Goal: Task Accomplishment & Management: Complete application form

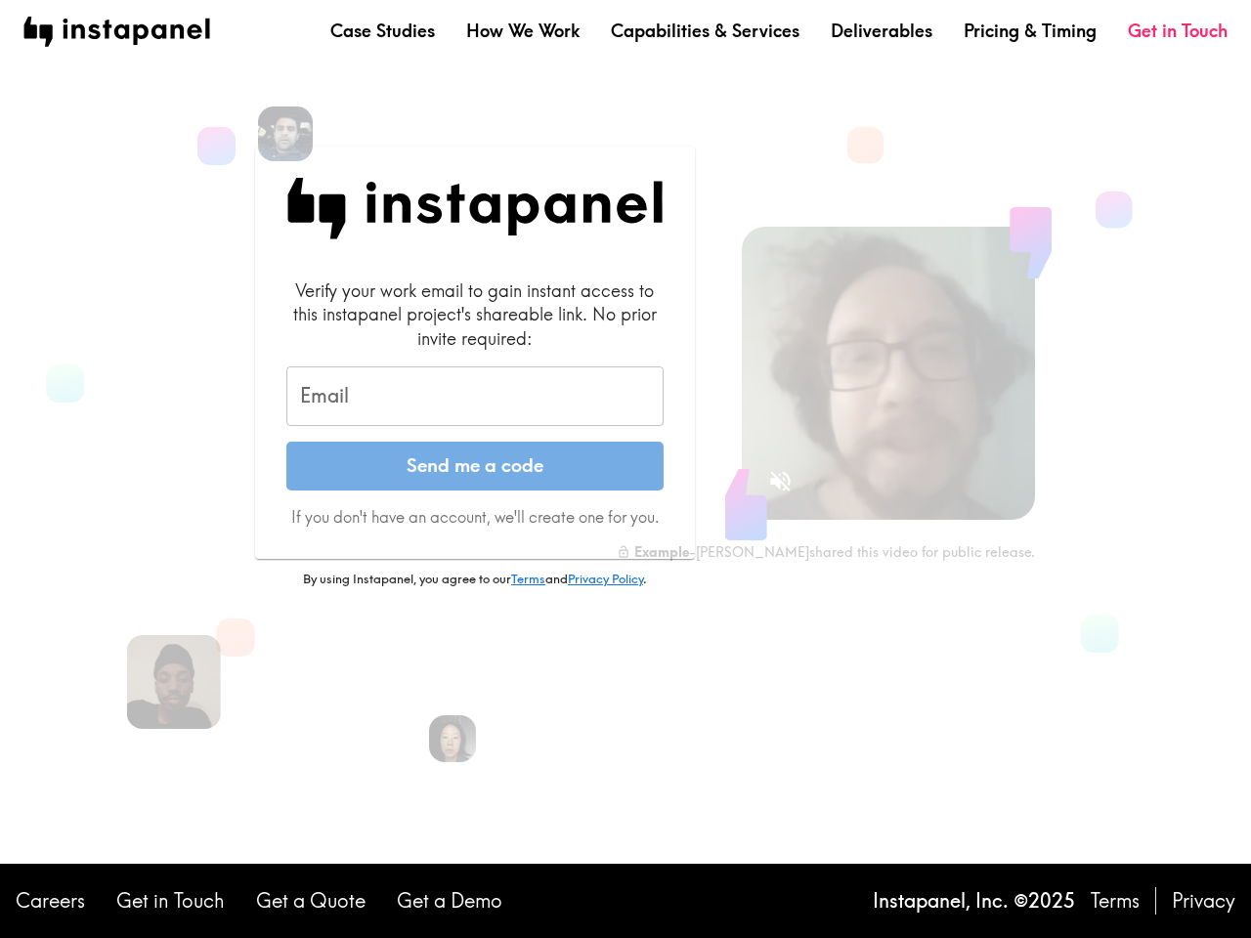
click at [626, 469] on button "Send me a code" at bounding box center [474, 466] width 377 height 49
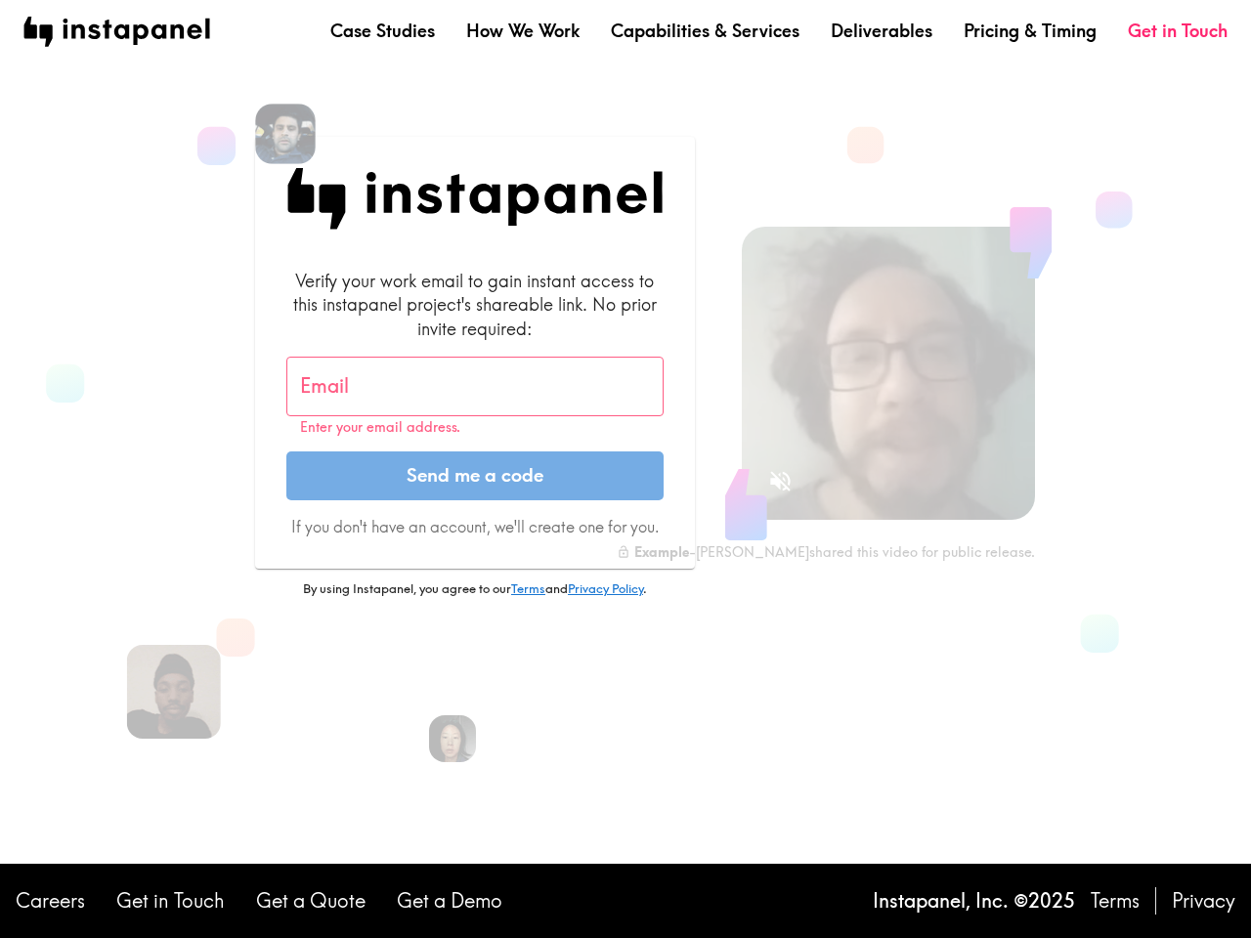
click at [285, 134] on img at bounding box center [285, 134] width 61 height 61
click at [475, 397] on input "Email" at bounding box center [474, 387] width 377 height 61
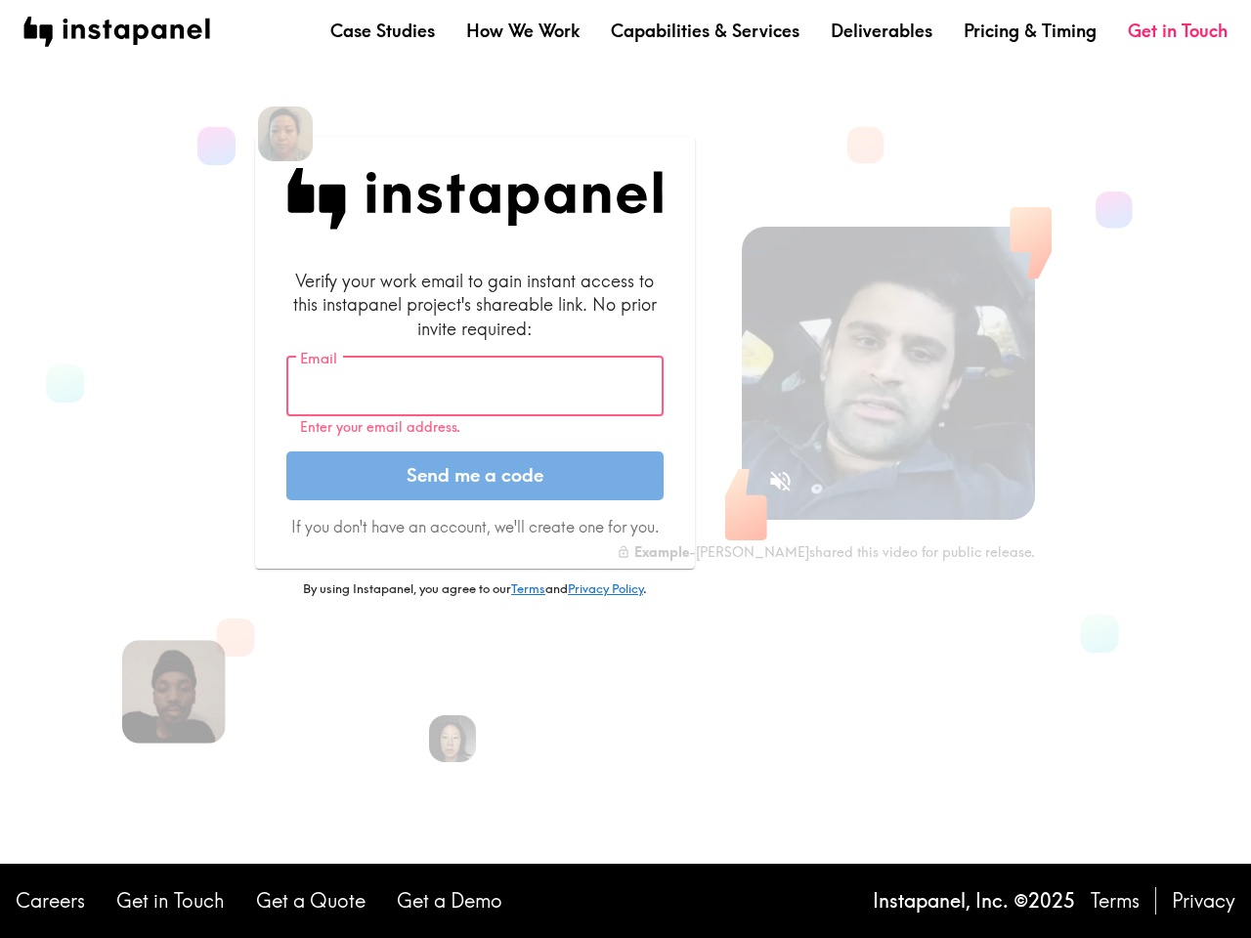
click at [174, 682] on img at bounding box center [174, 692] width 104 height 104
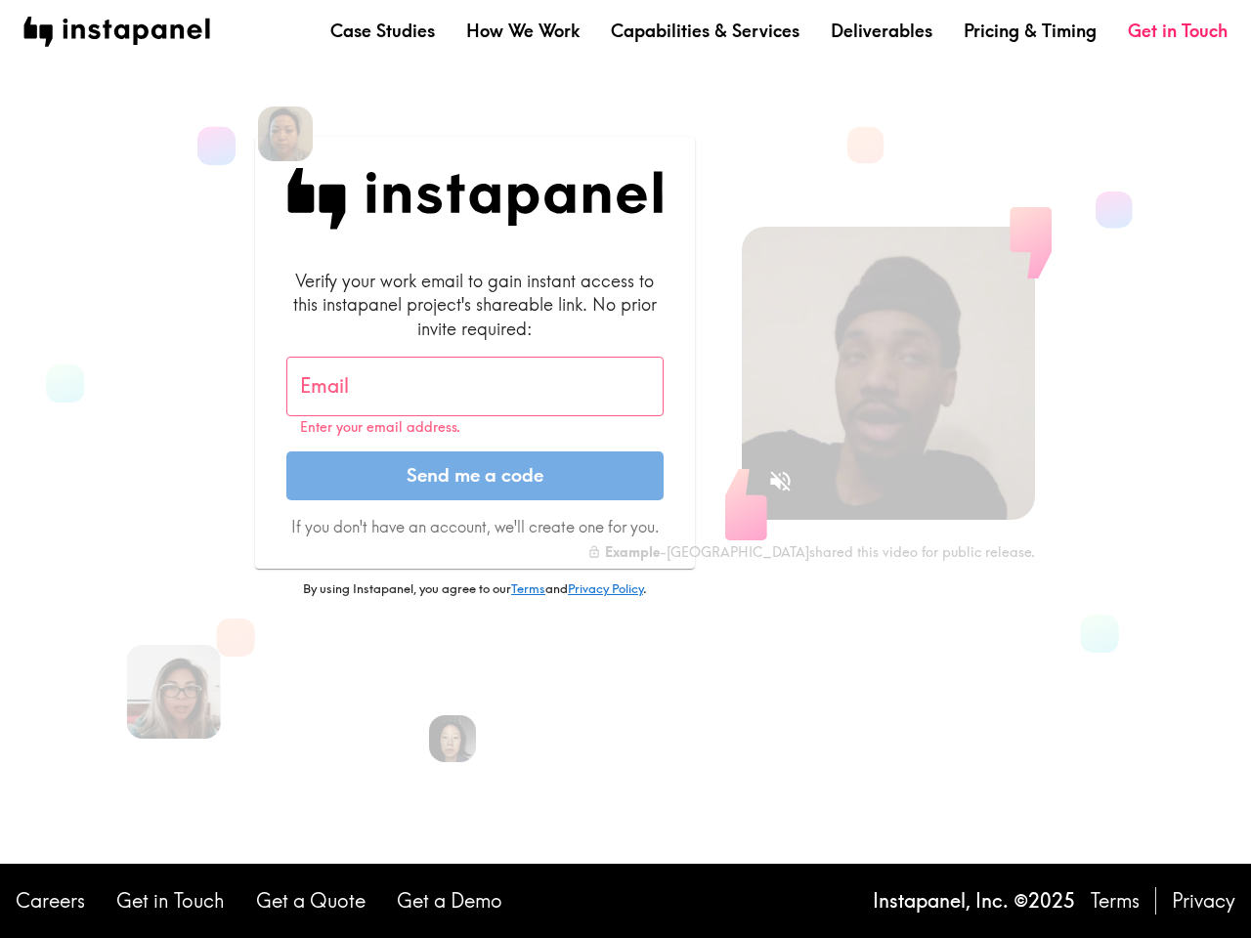
click at [780, 481] on icon "Sound is off" at bounding box center [780, 481] width 21 height 21
click at [889, 373] on video at bounding box center [888, 373] width 293 height 293
click at [453, 739] on img at bounding box center [453, 740] width 52 height 52
